Goal: Navigation & Orientation: Find specific page/section

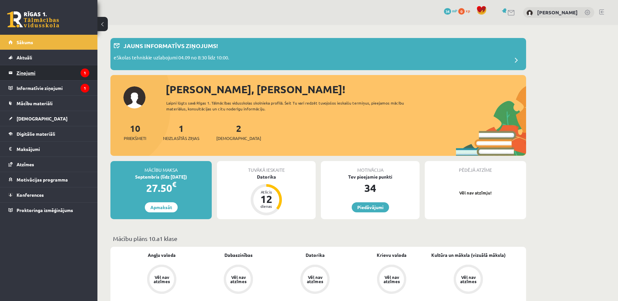
click at [41, 72] on legend "Ziņojumi 1" at bounding box center [53, 72] width 73 height 15
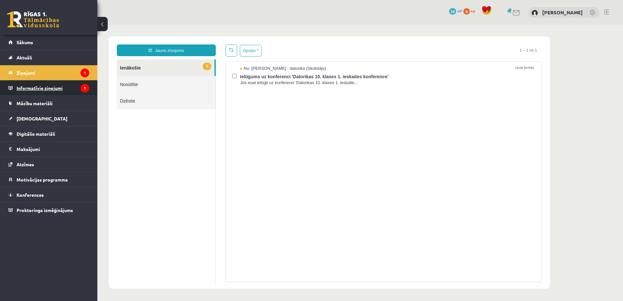
click at [30, 89] on legend "Informatīvie ziņojumi 1" at bounding box center [53, 88] width 73 height 15
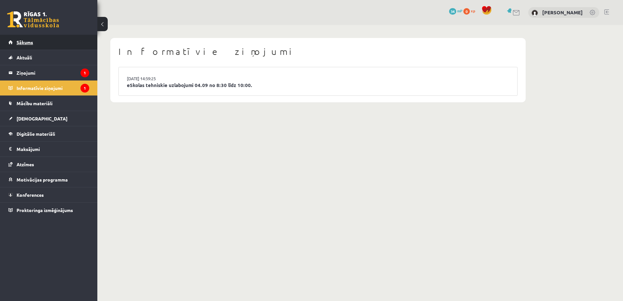
click at [21, 44] on span "Sākums" at bounding box center [25, 42] width 17 height 6
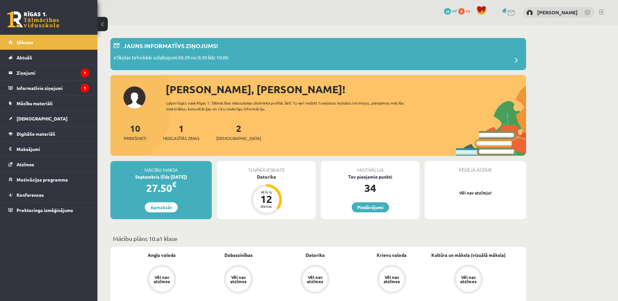
click at [603, 11] on link at bounding box center [601, 11] width 5 height 5
